Goal: Navigation & Orientation: Find specific page/section

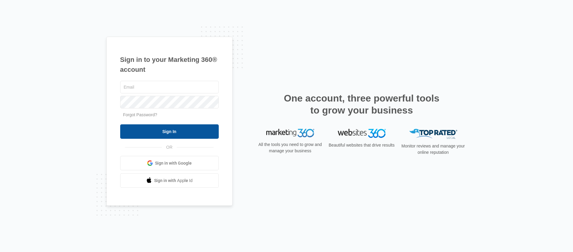
type input "[PERSON_NAME][EMAIL_ADDRESS][PERSON_NAME][DOMAIN_NAME]"
click at [182, 131] on input "Sign In" at bounding box center [169, 131] width 99 height 14
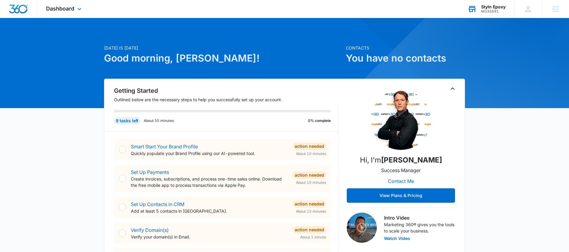
click at [494, 12] on div "M335691" at bounding box center [493, 11] width 24 height 4
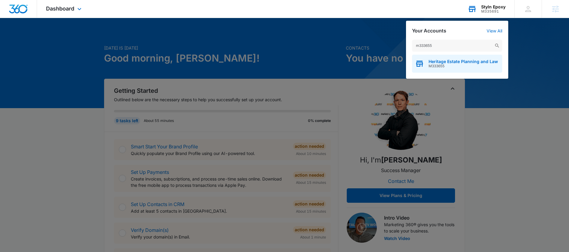
type input "m333655"
click at [449, 60] on span "Heritage Estate Planning and Law" at bounding box center [462, 61] width 69 height 5
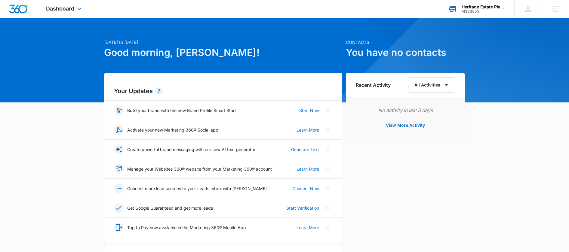
scroll to position [6, 0]
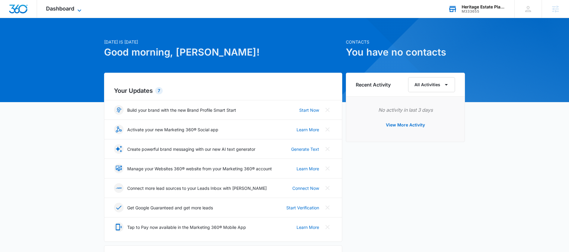
click at [63, 8] on span "Dashboard" at bounding box center [60, 8] width 28 height 6
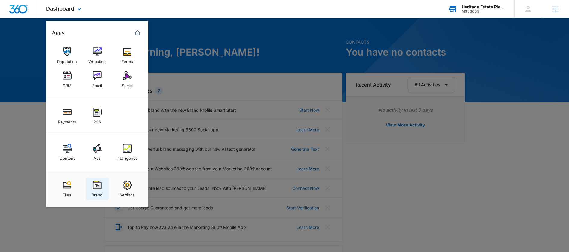
click at [99, 189] on img at bounding box center [97, 185] width 9 height 9
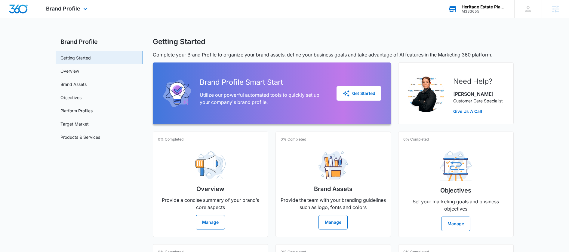
click at [24, 12] on img "Dashboard" at bounding box center [18, 9] width 19 height 9
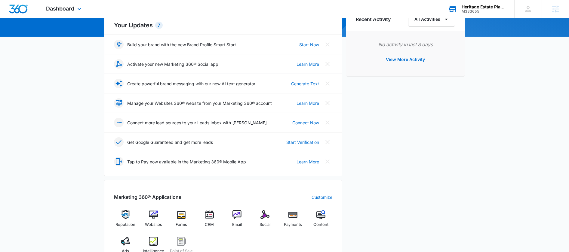
scroll to position [3, 0]
